Goal: Information Seeking & Learning: Learn about a topic

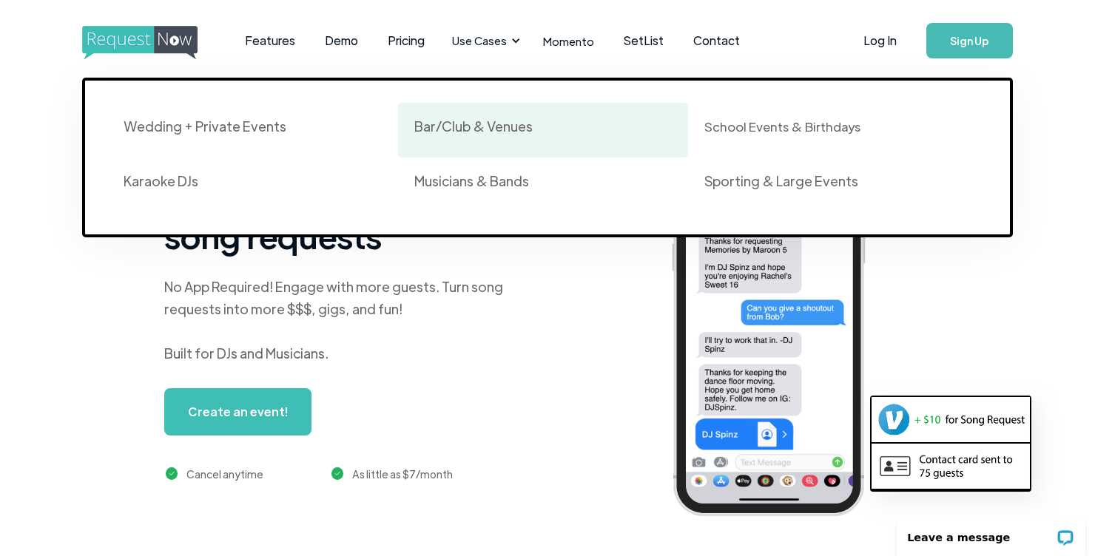
click at [462, 121] on div "Bar/Club & Venues" at bounding box center [473, 127] width 118 height 18
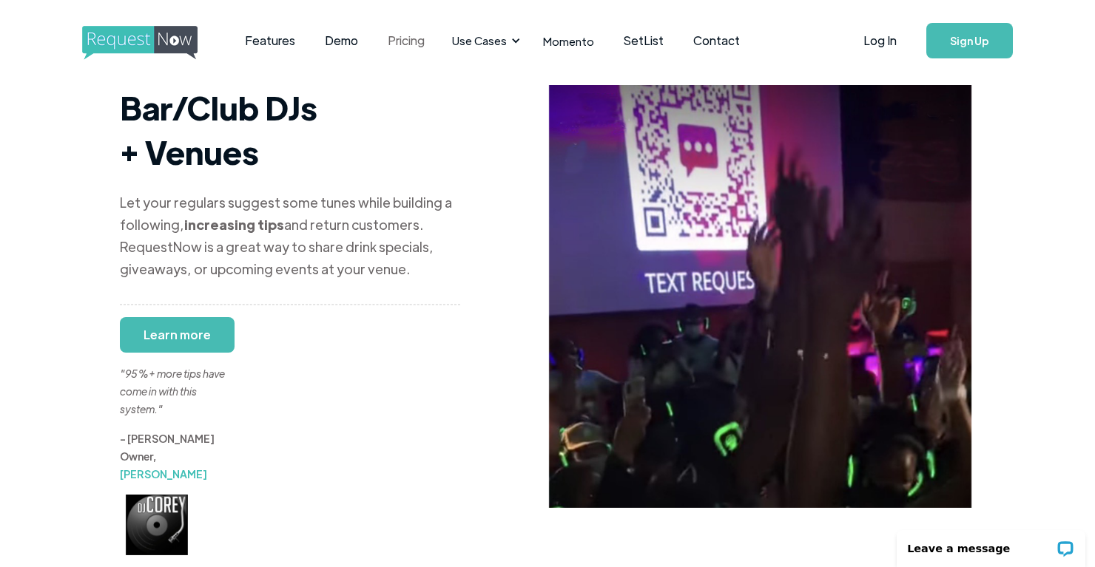
click at [414, 44] on link "Pricing" at bounding box center [406, 41] width 67 height 46
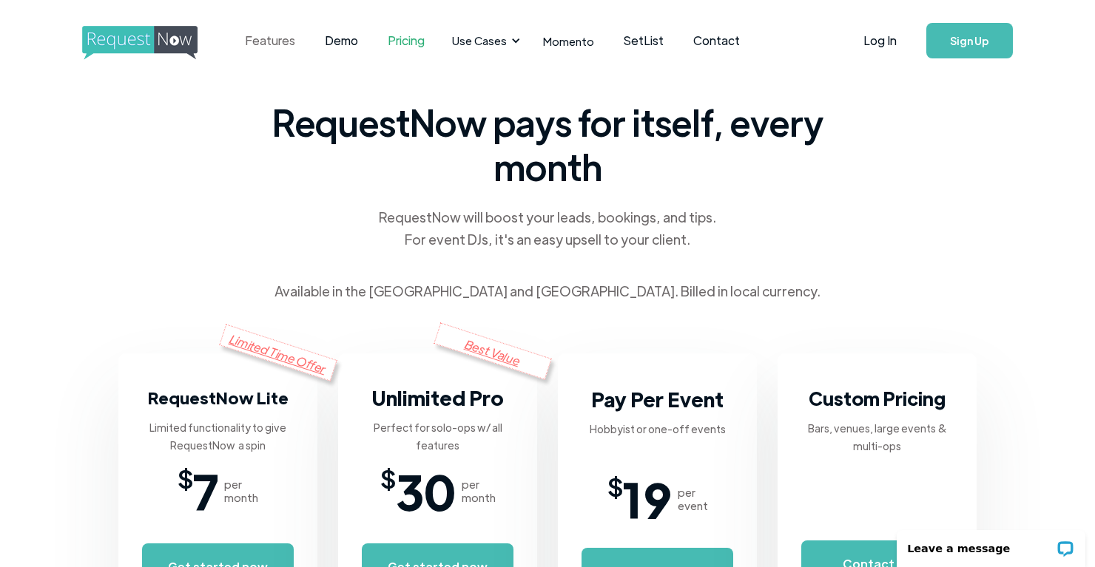
click at [258, 41] on link "Features" at bounding box center [270, 41] width 80 height 46
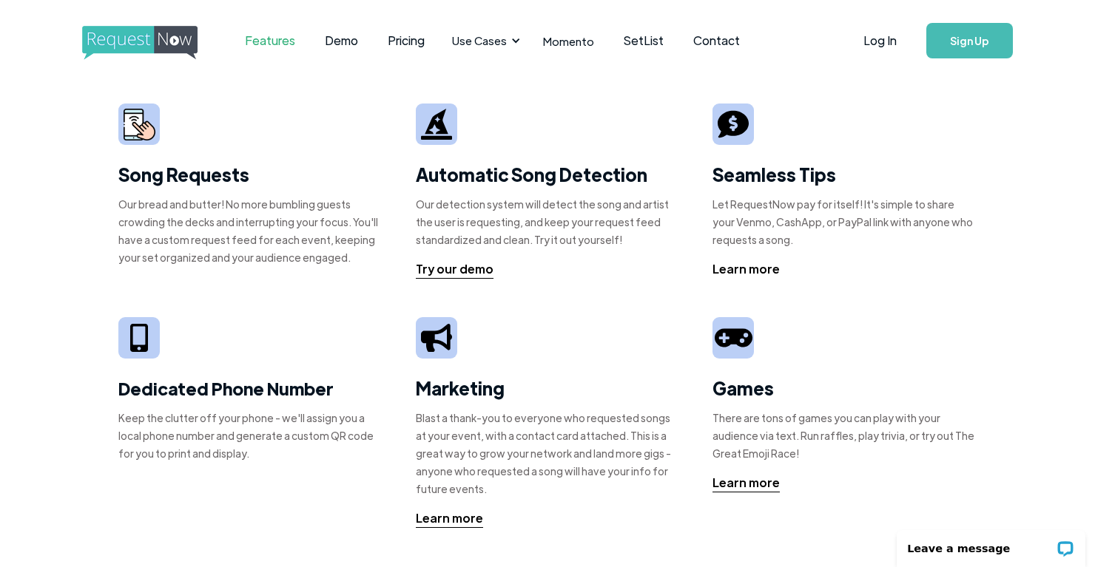
click at [768, 268] on div "Learn more" at bounding box center [745, 269] width 67 height 18
